Goal: Task Accomplishment & Management: Complete application form

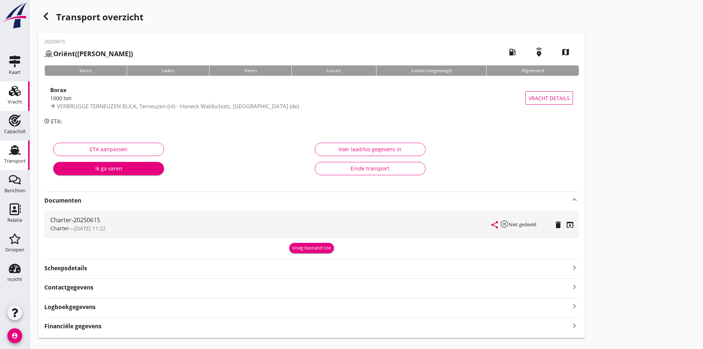
click at [17, 95] on use at bounding box center [15, 91] width 12 height 10
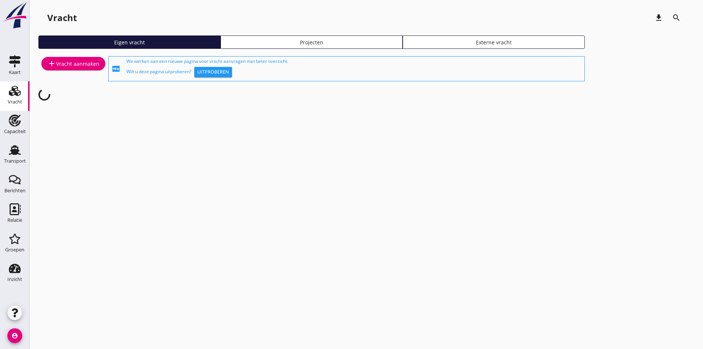
click at [70, 62] on div "add Vracht aanmaken" at bounding box center [73, 63] width 52 height 9
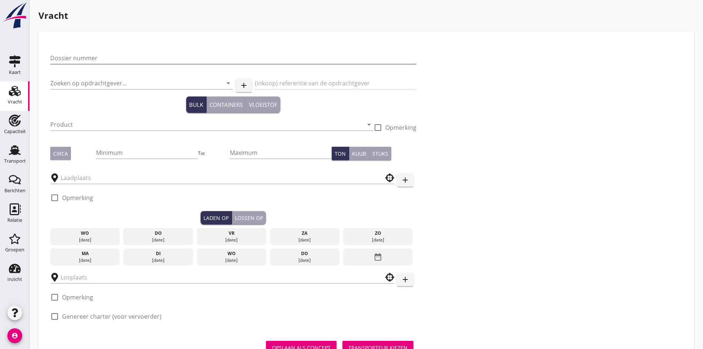
click at [69, 52] on input "Dossier nummer" at bounding box center [233, 58] width 366 height 12
click at [82, 60] on input "Dossier nummer" at bounding box center [233, 58] width 366 height 12
type input "20250622"
click at [66, 74] on div "Zoeken op opdrachtgever... arrow_drop_down" at bounding box center [141, 85] width 183 height 24
click at [65, 81] on input "Zoeken op opdrachtgever..." at bounding box center [131, 83] width 162 height 12
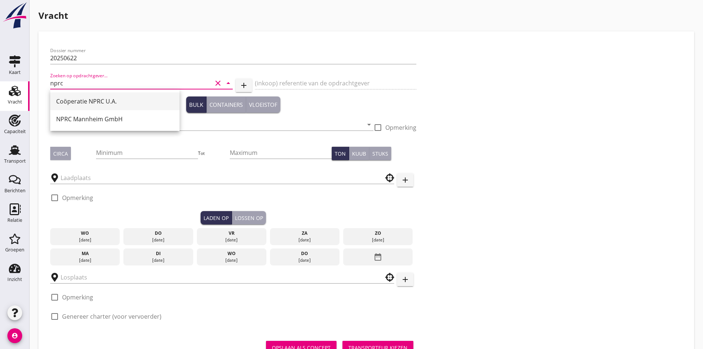
click at [85, 104] on div "Coöperatie NPRC U.A." at bounding box center [115, 101] width 118 height 9
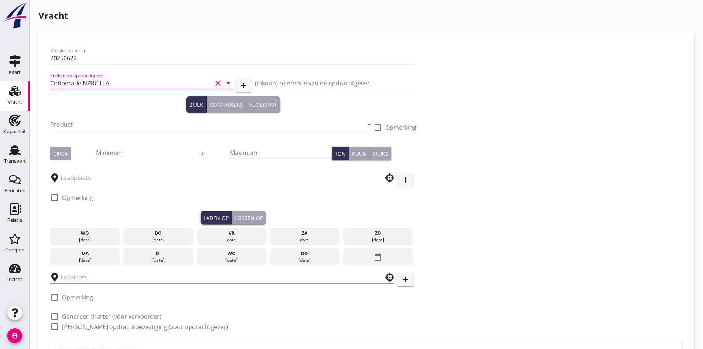
type input "Coöperatie NPRC U.A."
click at [101, 150] on input "Minimum" at bounding box center [147, 153] width 102 height 12
click at [63, 118] on div "Product arrow_drop_down" at bounding box center [211, 126] width 323 height 24
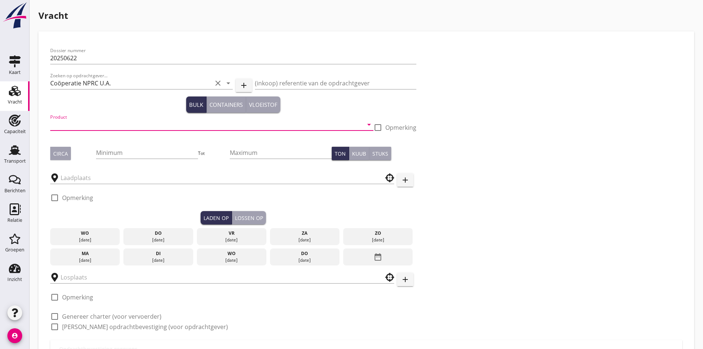
click at [68, 123] on input "Product" at bounding box center [206, 125] width 313 height 12
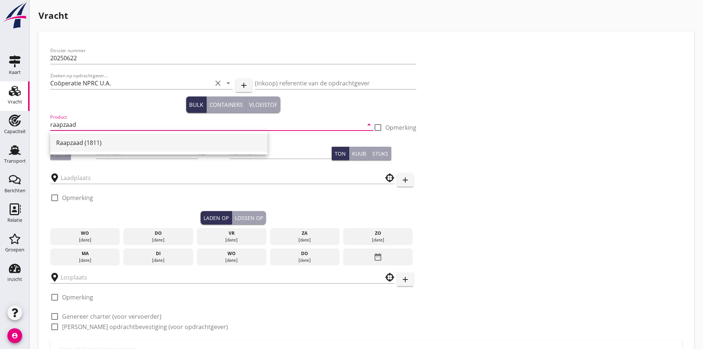
drag, startPoint x: 72, startPoint y: 133, endPoint x: 74, endPoint y: 138, distance: 5.5
click at [74, 138] on div "Raapzaad (1811)" at bounding box center [158, 143] width 217 height 24
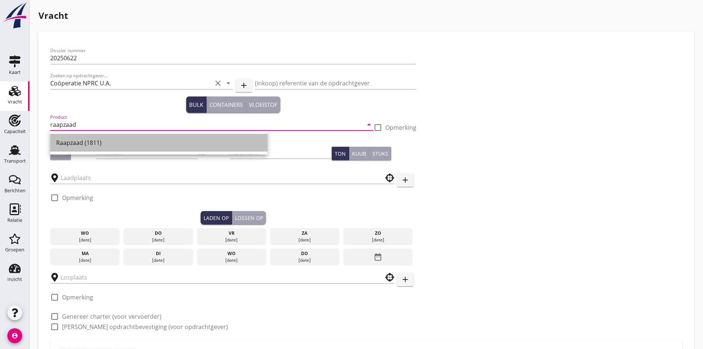
click at [74, 138] on div "Raapzaad (1811)" at bounding box center [159, 143] width 206 height 18
type input "Raapzaad (1811)"
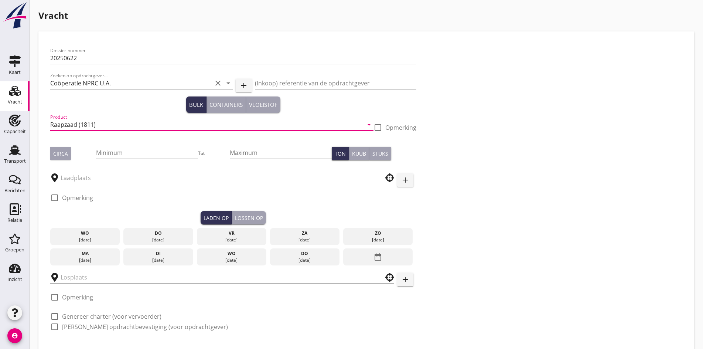
click at [95, 167] on div at bounding box center [222, 177] width 344 height 23
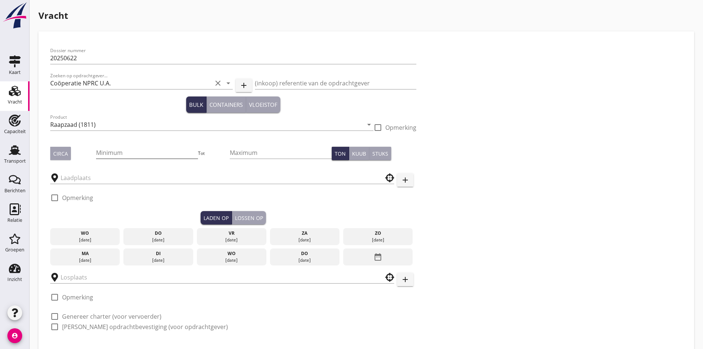
click at [96, 157] on input "Minimum" at bounding box center [147, 153] width 102 height 12
click at [62, 150] on div "Circa" at bounding box center [60, 154] width 15 height 8
click at [99, 152] on input "Minimum" at bounding box center [147, 153] width 102 height 12
type input "3100"
click at [78, 177] on input "text" at bounding box center [217, 178] width 313 height 12
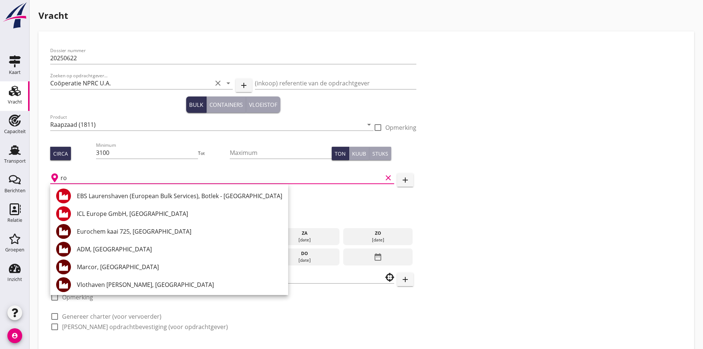
type input "r"
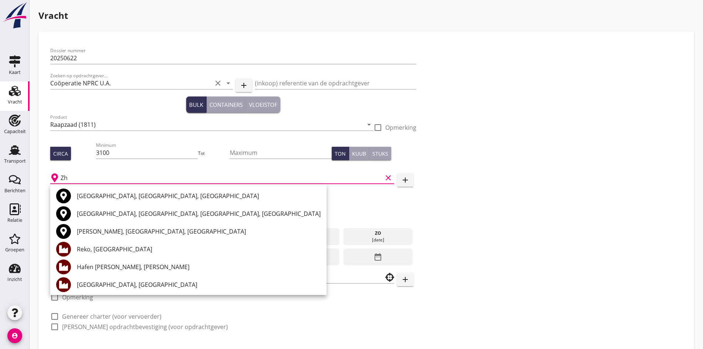
type input "Z"
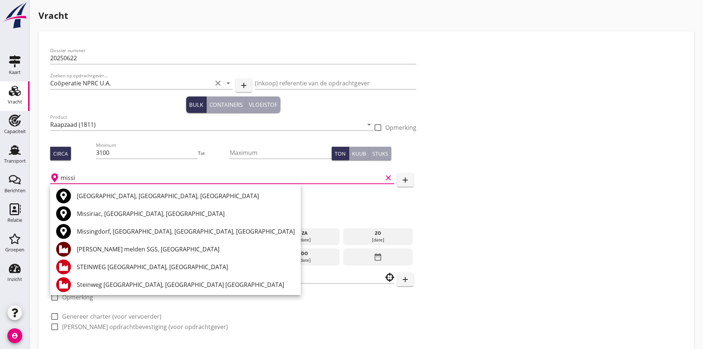
drag, startPoint x: 101, startPoint y: 251, endPoint x: 261, endPoint y: 249, distance: 159.7
click at [449, 268] on div "+31(NL) +32(BE) +33(FR) +49(DE) +36(HU) +41(CH) +48(PL) +352(LU) +43(AU) +420(C…" at bounding box center [351, 195] width 703 height 390
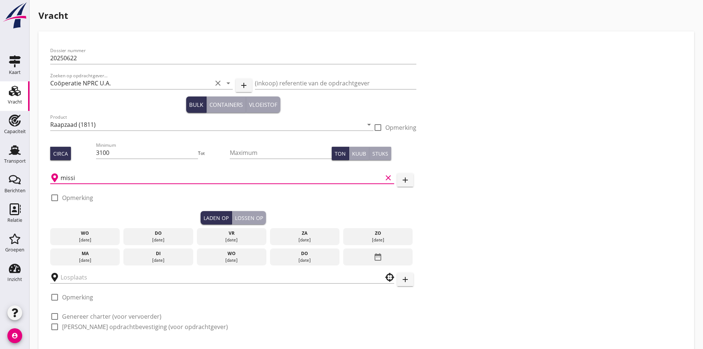
click at [96, 179] on input "missi" at bounding box center [222, 178] width 322 height 12
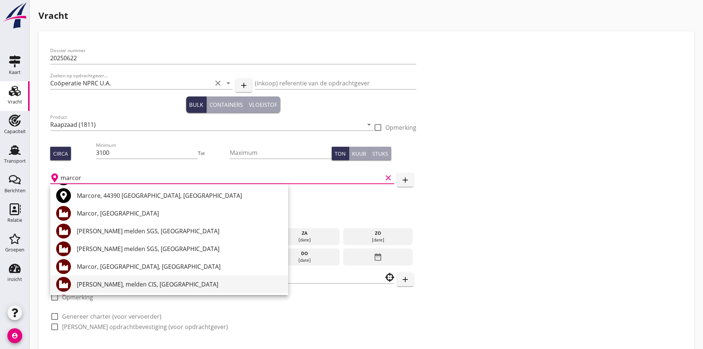
scroll to position [37, 0]
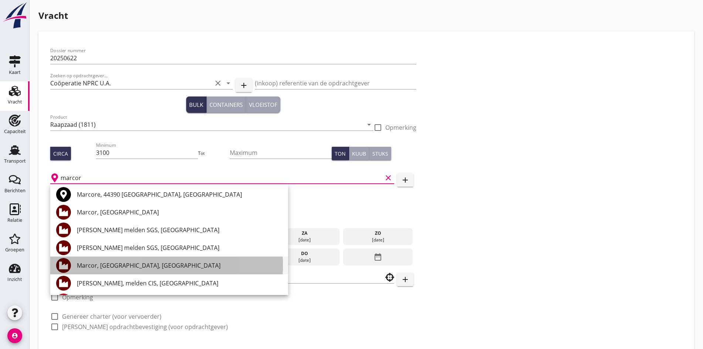
click at [101, 269] on div "Marcor, [GEOGRAPHIC_DATA], [GEOGRAPHIC_DATA]" at bounding box center [180, 265] width 206 height 9
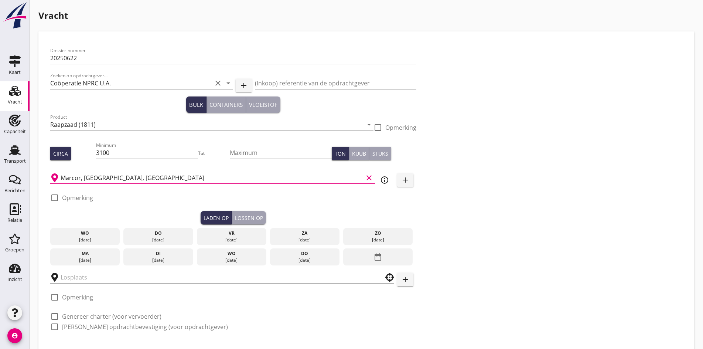
type input "Marcor, [GEOGRAPHIC_DATA], [GEOGRAPHIC_DATA]"
click at [58, 194] on div at bounding box center [54, 197] width 13 height 13
checkbox input "true"
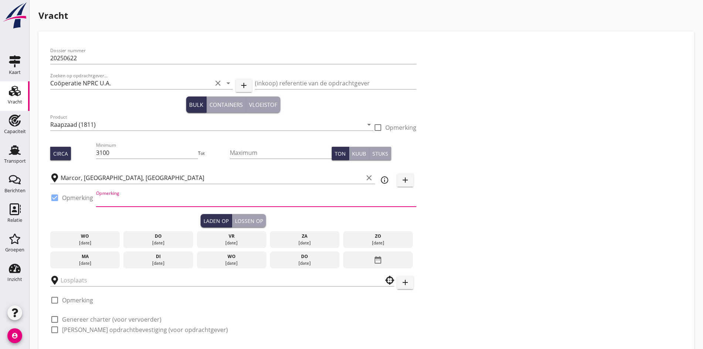
click at [104, 206] on input "Opmerking" at bounding box center [256, 201] width 320 height 12
type input "[PERSON_NAME]"
type button "load"
drag, startPoint x: 136, startPoint y: 207, endPoint x: 136, endPoint y: 202, distance: 5.6
click at [135, 204] on div "Opmerking [PERSON_NAME]" at bounding box center [256, 204] width 320 height 19
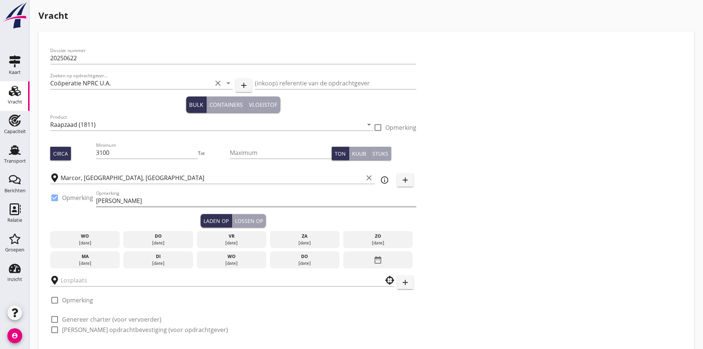
click at [136, 201] on input "[PERSON_NAME]" at bounding box center [256, 201] width 320 height 12
type input "[PERSON_NAME] bij [PERSON_NAME] tel:[PHONE_NUMBER]"
click at [125, 236] on div "do" at bounding box center [158, 236] width 66 height 7
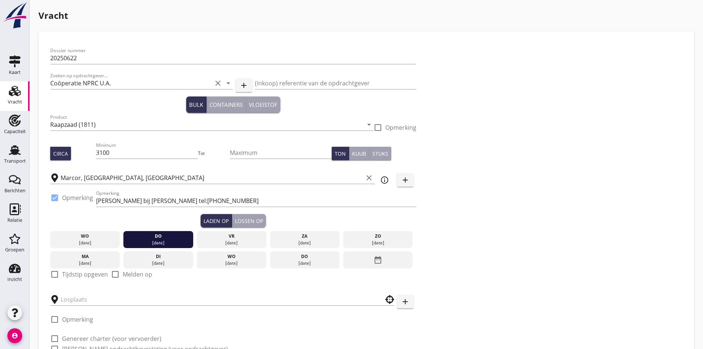
click at [55, 273] on div at bounding box center [54, 274] width 13 height 13
checkbox input "true"
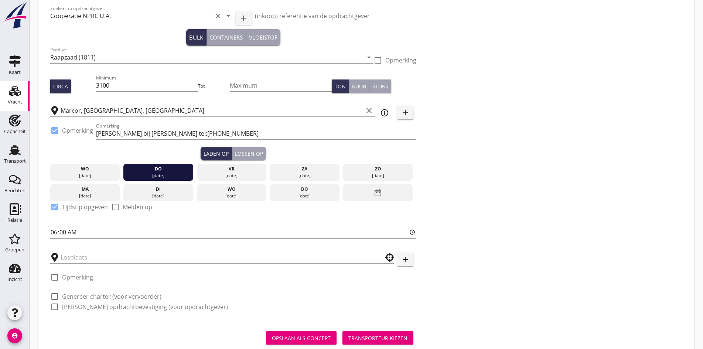
scroll to position [74, 0]
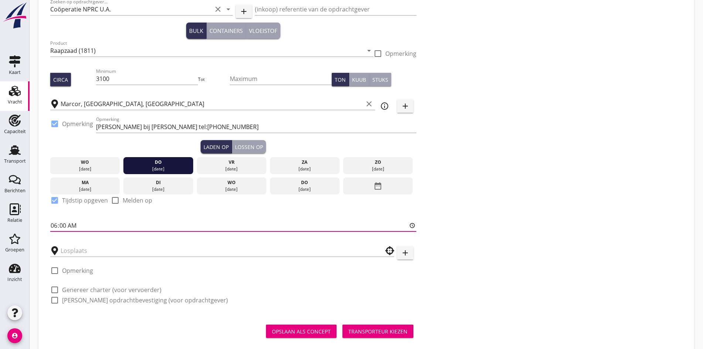
click at [92, 225] on input "06:00" at bounding box center [233, 226] width 366 height 12
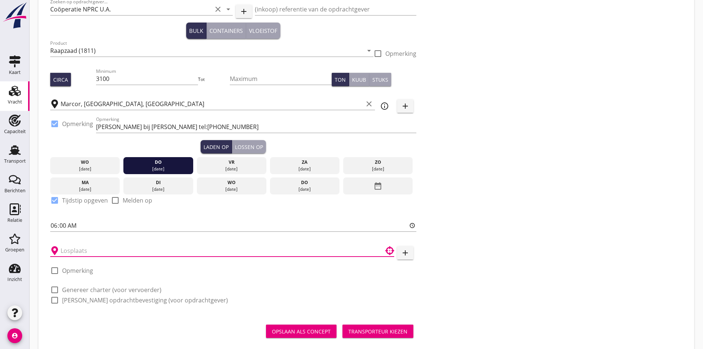
click at [98, 248] on input "text" at bounding box center [217, 251] width 313 height 12
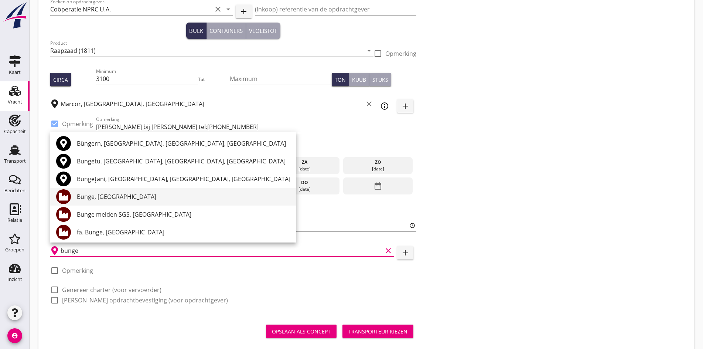
click at [128, 197] on div "Bunge, [GEOGRAPHIC_DATA]" at bounding box center [184, 196] width 214 height 9
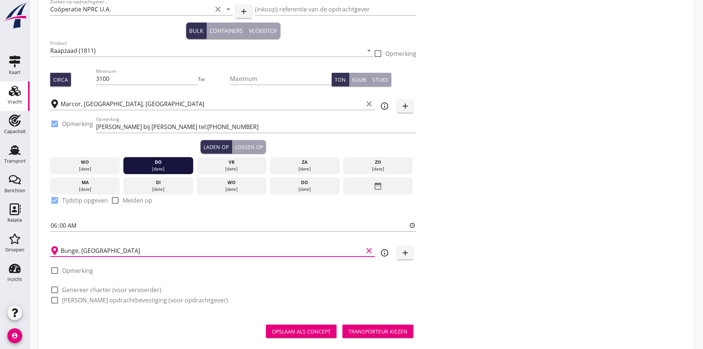
type input "Bunge, [GEOGRAPHIC_DATA]"
click at [52, 289] on div at bounding box center [54, 290] width 13 height 13
checkbox input "true"
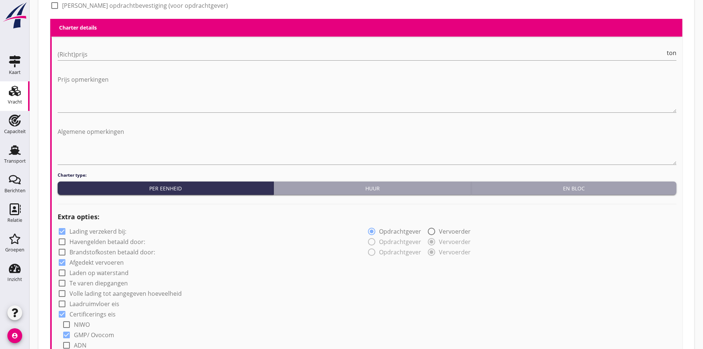
scroll to position [270, 0]
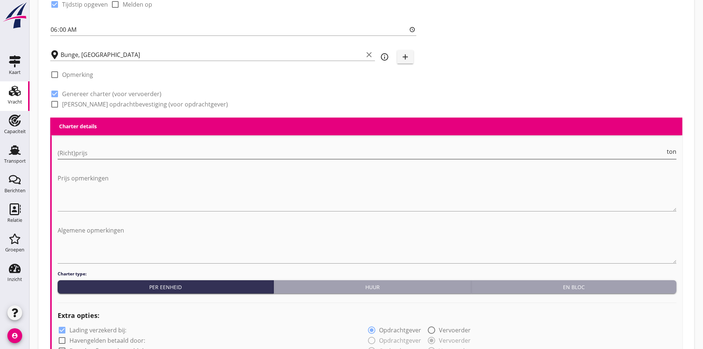
click at [77, 157] on input "(Richt)prijs" at bounding box center [362, 153] width 608 height 12
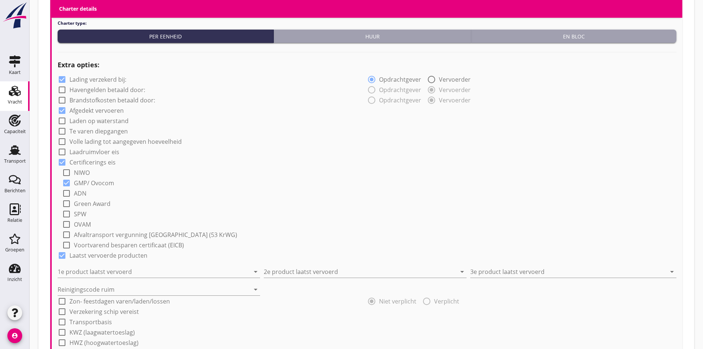
scroll to position [566, 0]
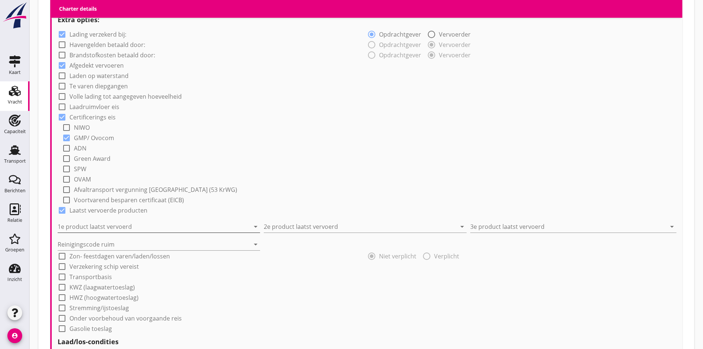
type input "0"
click at [102, 221] on input "1e product laatst vervoerd" at bounding box center [154, 227] width 192 height 12
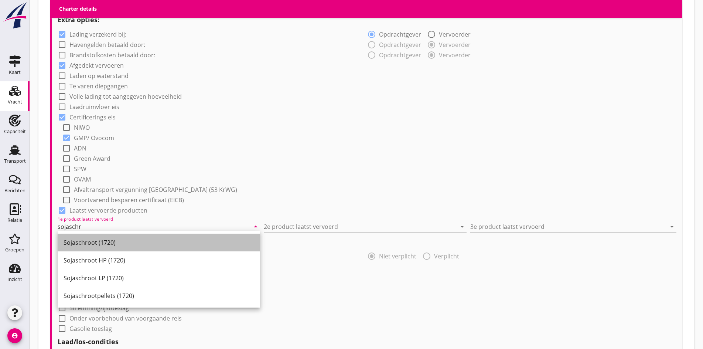
drag, startPoint x: 109, startPoint y: 238, endPoint x: 231, endPoint y: 228, distance: 122.8
click at [110, 238] on div "Sojaschroot (1720)" at bounding box center [159, 242] width 191 height 9
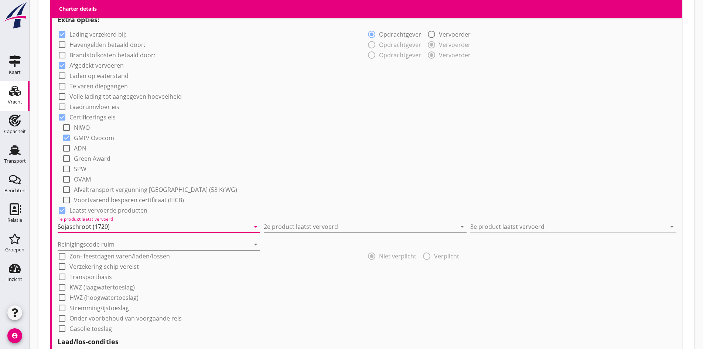
type input "Sojaschroot (1720)"
click at [300, 225] on input "2e product laatst vervoerd" at bounding box center [360, 227] width 192 height 12
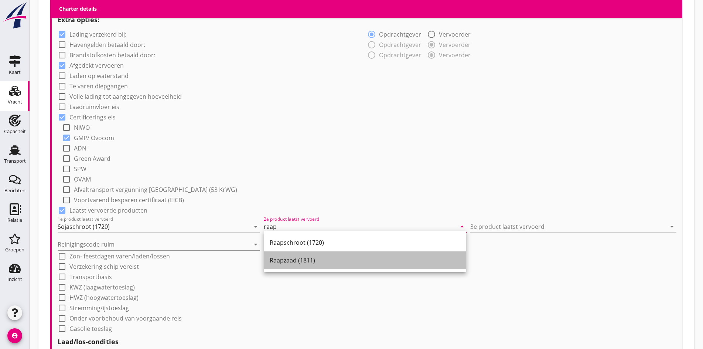
click at [290, 261] on div "Raapzaad (1811)" at bounding box center [365, 260] width 191 height 9
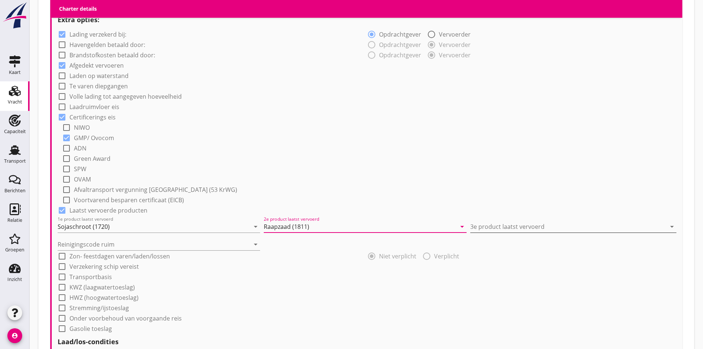
type input "Raapzaad (1811)"
click at [488, 225] on input "3e product laatst vervoerd" at bounding box center [569, 227] width 196 height 12
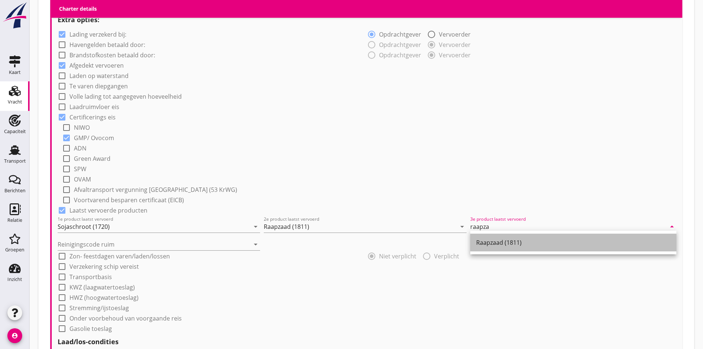
click at [493, 248] on div "Raapzaad (1811)" at bounding box center [573, 243] width 194 height 18
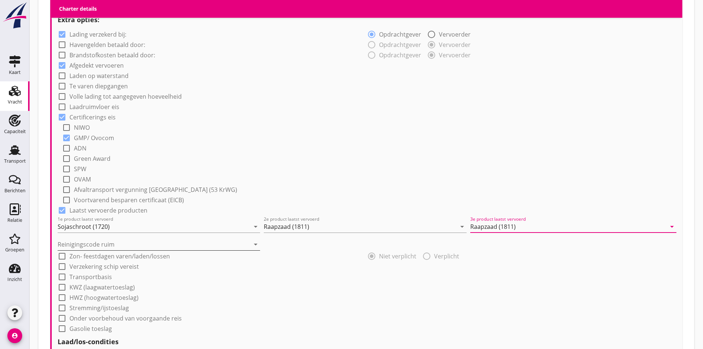
type input "Raapzaad (1811)"
click at [143, 244] on input "Reinigingscode ruim" at bounding box center [154, 244] width 192 height 12
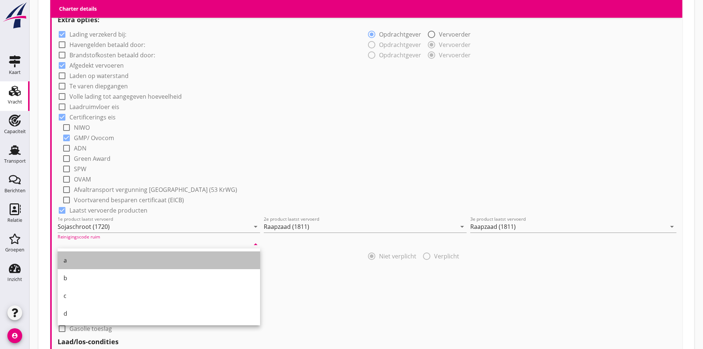
click at [117, 252] on div "a" at bounding box center [159, 260] width 191 height 18
type input "a"
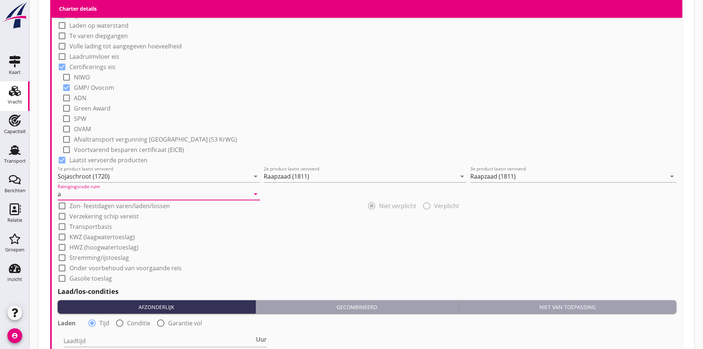
scroll to position [750, 0]
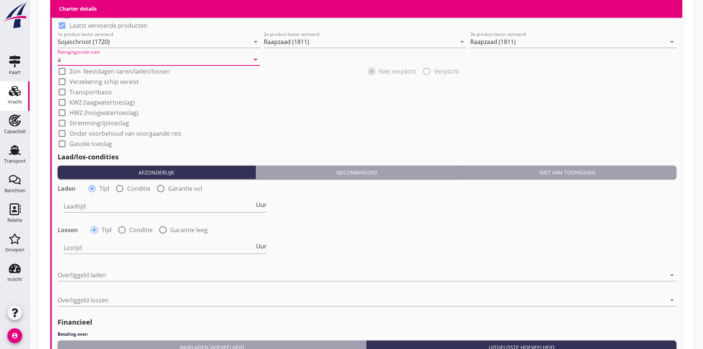
click at [109, 211] on div "Laadtijd Uur" at bounding box center [165, 209] width 203 height 19
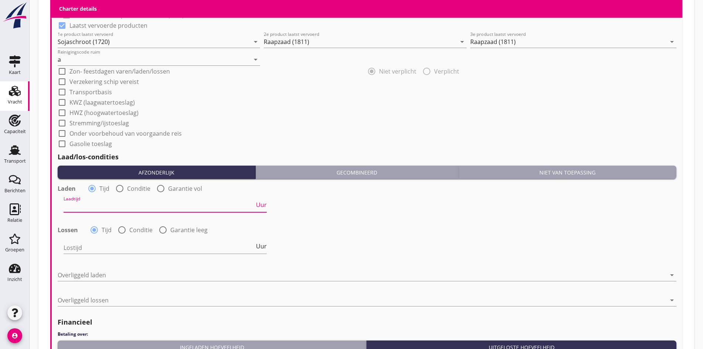
click at [102, 204] on input "Laadtijd" at bounding box center [159, 206] width 191 height 12
type input "24"
click at [77, 251] on input "Lostijd" at bounding box center [159, 248] width 191 height 12
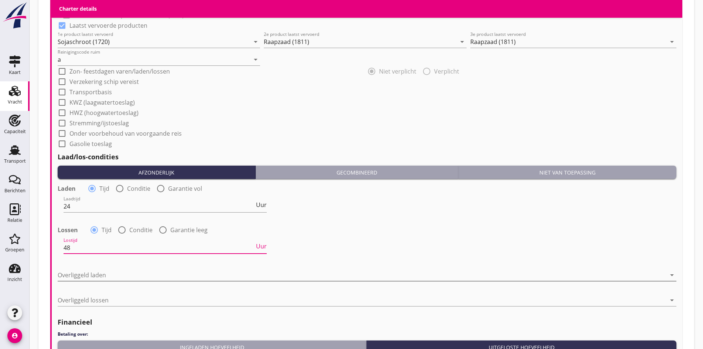
type input "48"
click at [79, 276] on div at bounding box center [362, 275] width 609 height 12
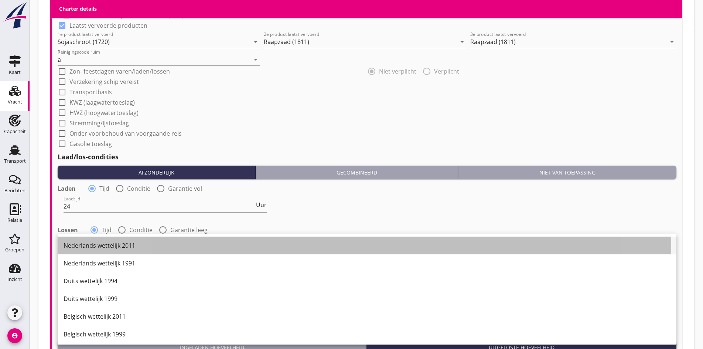
click at [87, 243] on div "Nederlands wettelijk 2011" at bounding box center [367, 245] width 607 height 9
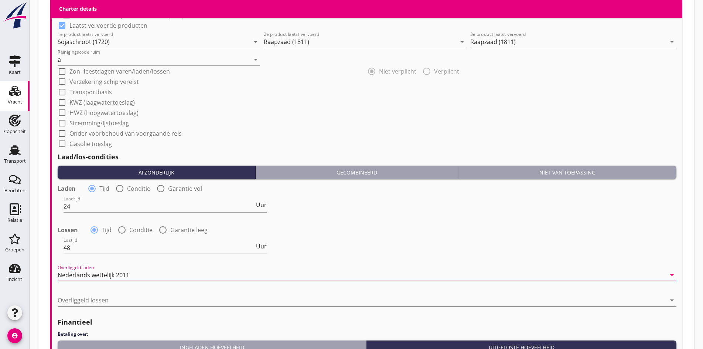
click at [83, 299] on div at bounding box center [362, 300] width 609 height 12
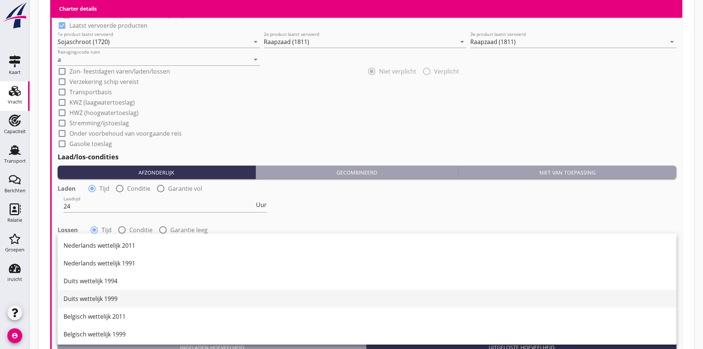
click at [81, 305] on div "Duits wettelijk 1999" at bounding box center [367, 299] width 607 height 18
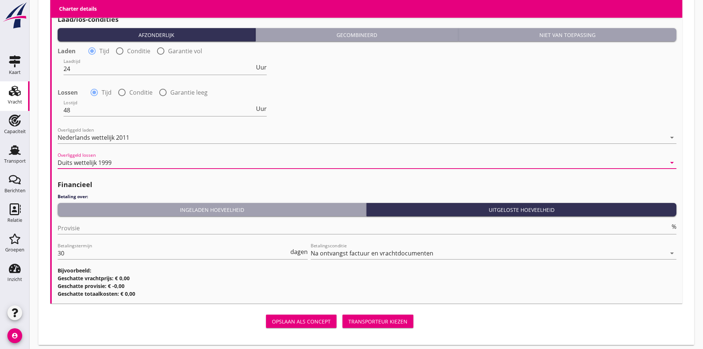
scroll to position [891, 0]
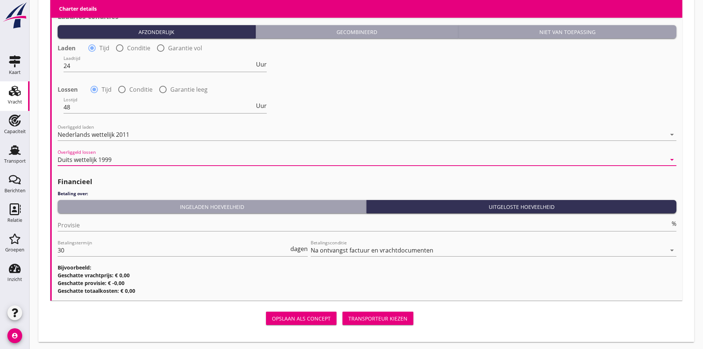
click at [112, 216] on div "Provisie %" at bounding box center [367, 227] width 619 height 24
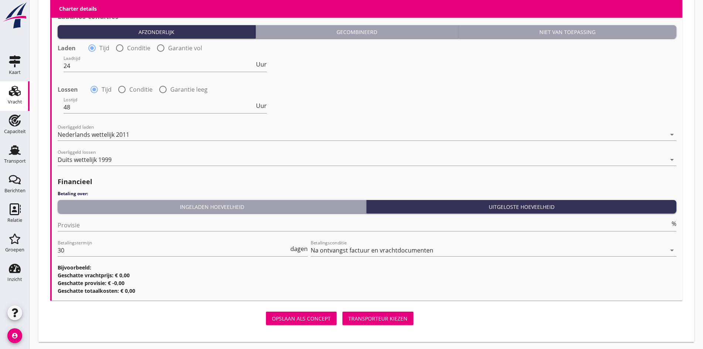
click at [107, 217] on div "Provisie %" at bounding box center [367, 227] width 619 height 24
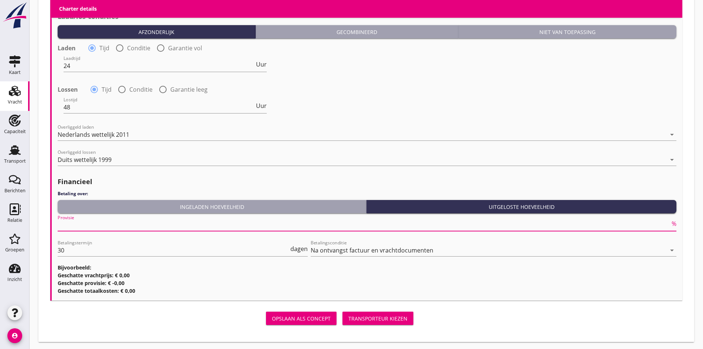
click at [108, 223] on input "Provisie" at bounding box center [364, 225] width 613 height 12
type input "5"
type input "0"
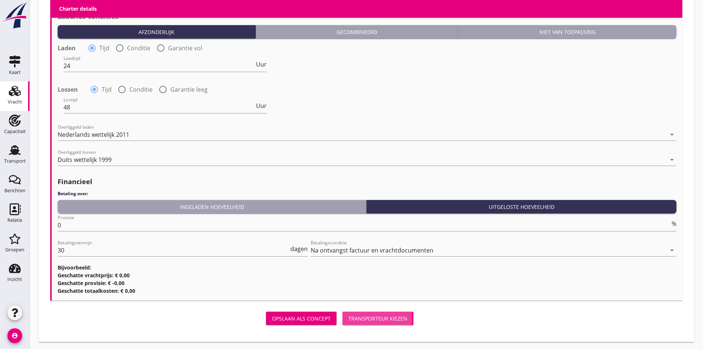
click at [349, 316] on div "Transporteur kiezen" at bounding box center [378, 319] width 59 height 8
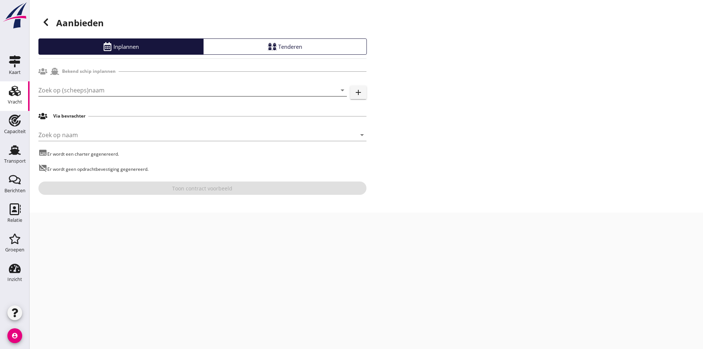
drag, startPoint x: 164, startPoint y: 100, endPoint x: 152, endPoint y: 93, distance: 14.4
click at [155, 95] on div "Zoek op (scheeps)naam arrow_drop_down" at bounding box center [192, 93] width 309 height 19
click at [152, 93] on input "Zoek op (scheeps)naam" at bounding box center [182, 90] width 288 height 12
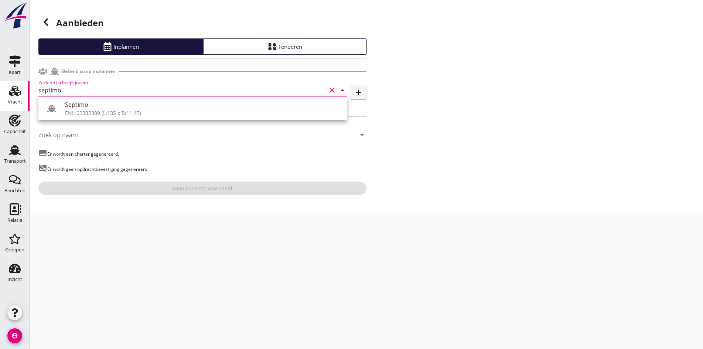
click at [125, 103] on div "Septimo" at bounding box center [203, 104] width 276 height 9
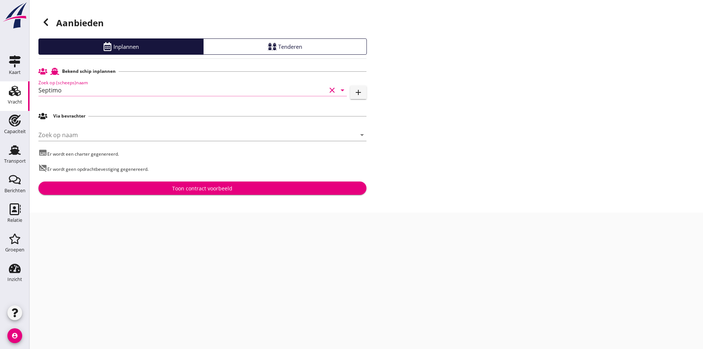
type input "Septimo"
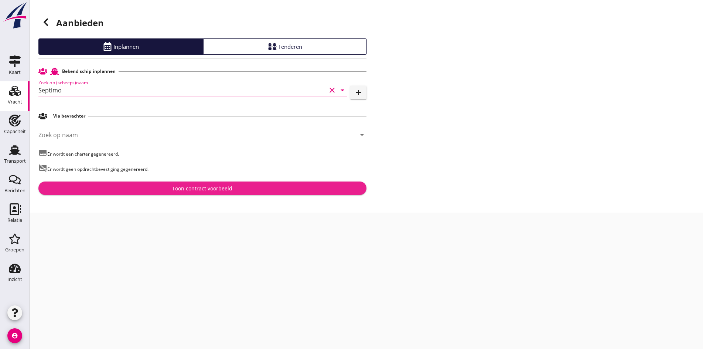
click at [191, 187] on div "Toon contract voorbeeld" at bounding box center [202, 188] width 60 height 8
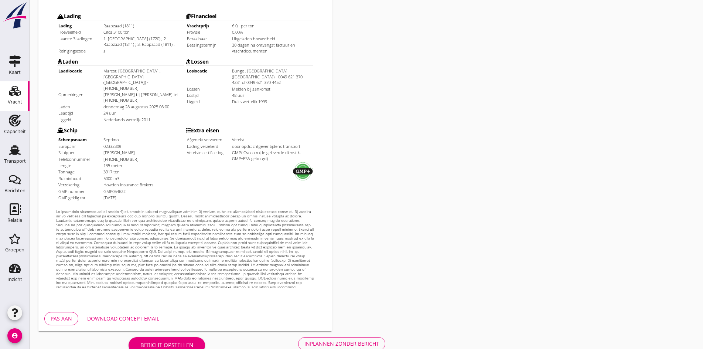
scroll to position [198, 0]
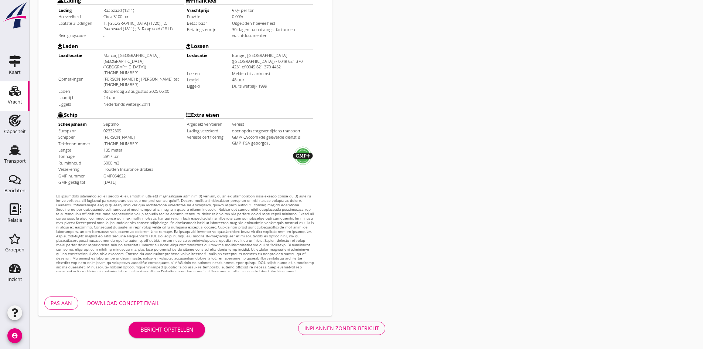
click at [305, 328] on div "Inplannen zonder bericht" at bounding box center [342, 328] width 75 height 8
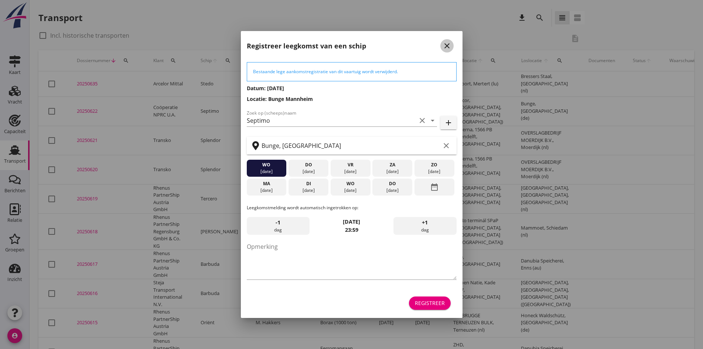
click at [449, 42] on icon "close" at bounding box center [447, 45] width 9 height 9
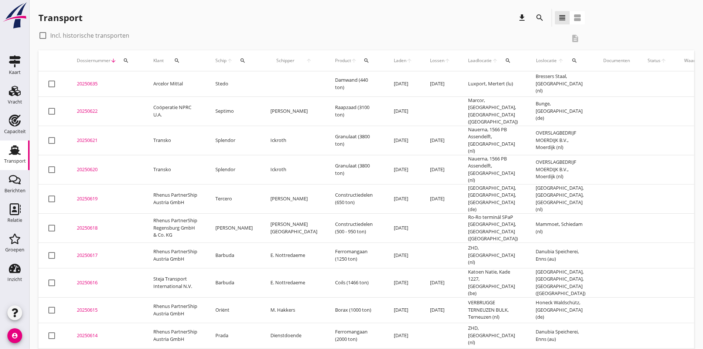
click at [91, 109] on div "20250622" at bounding box center [106, 111] width 59 height 7
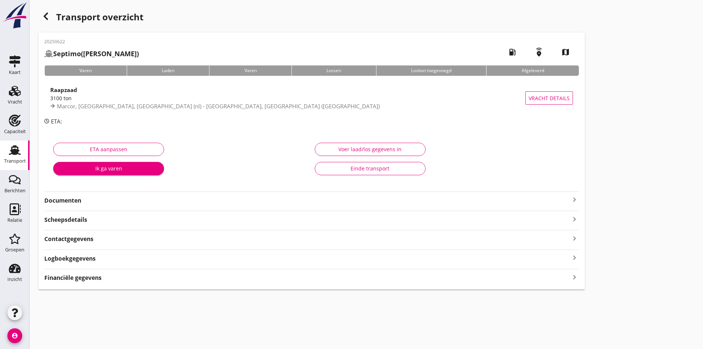
click at [570, 200] on icon "keyboard_arrow_right" at bounding box center [574, 199] width 9 height 9
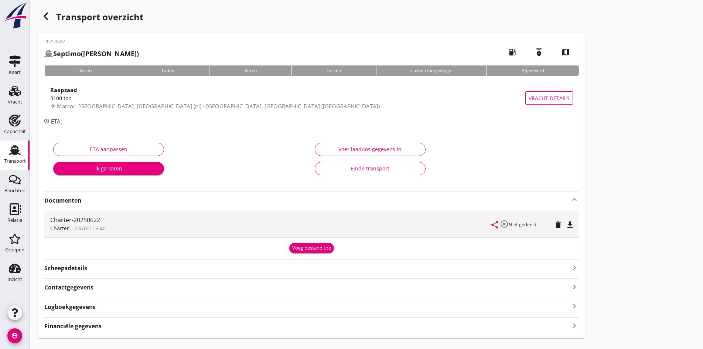
click at [566, 226] on icon "file_download" at bounding box center [570, 224] width 9 height 9
click at [491, 113] on div "Transport overzicht 20250622 Septimo ([PERSON_NAME]) local_gas_station emergenc…" at bounding box center [367, 173] width 674 height 347
drag, startPoint x: 454, startPoint y: 75, endPoint x: 488, endPoint y: 49, distance: 43.1
click at [452, 73] on div "Transport overzicht 20250622 Septimo ([PERSON_NAME]) local_gas_station emergenc…" at bounding box center [367, 173] width 674 height 347
